Goal: Obtain resource: Obtain resource

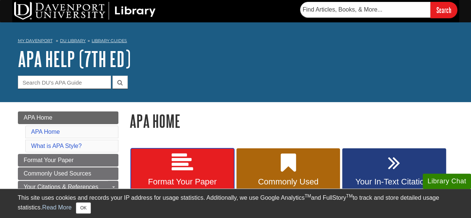
click at [184, 172] on icon at bounding box center [183, 163] width 22 height 22
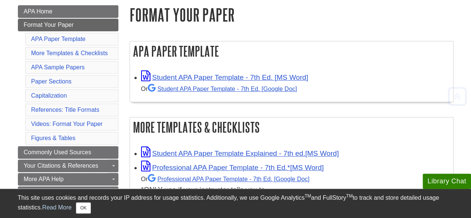
scroll to position [127, 0]
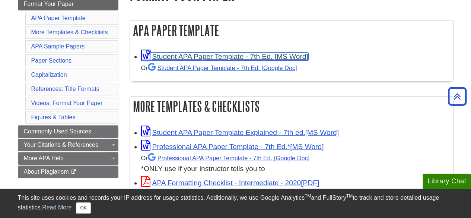
click at [199, 55] on link "Student APA Paper Template - 7th Ed. [MS Word]" at bounding box center [224, 57] width 167 height 8
